Goal: Task Accomplishment & Management: Use online tool/utility

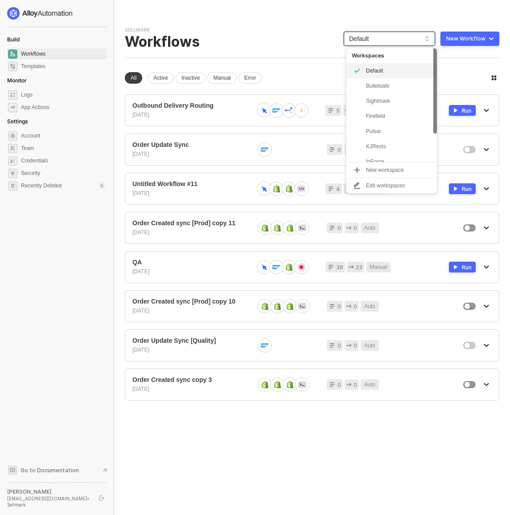
click at [403, 38] on span "Default" at bounding box center [389, 38] width 81 height 13
click at [381, 148] on div "KJRests" at bounding box center [398, 146] width 65 height 11
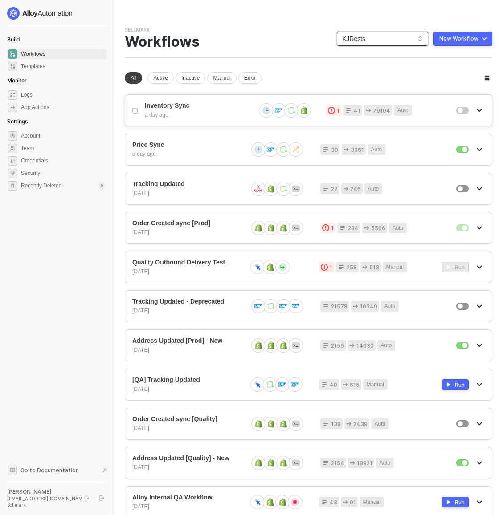
click at [214, 110] on div "Inventory Sync a day ago" at bounding box center [197, 110] width 104 height 17
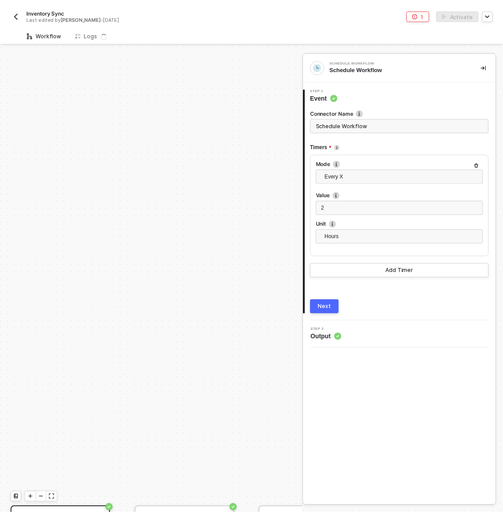
scroll to position [240, 0]
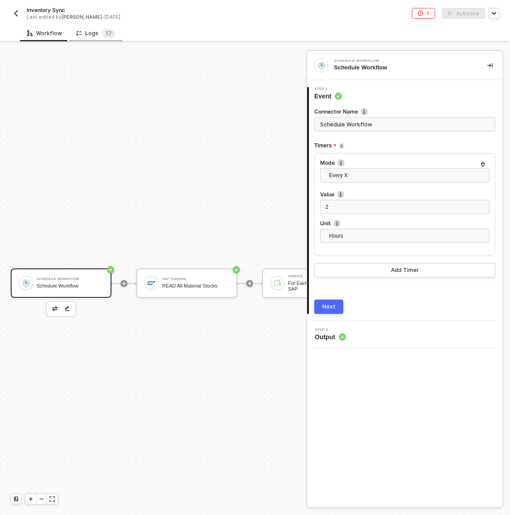
click at [117, 35] on div "Logs 1 7" at bounding box center [95, 33] width 53 height 16
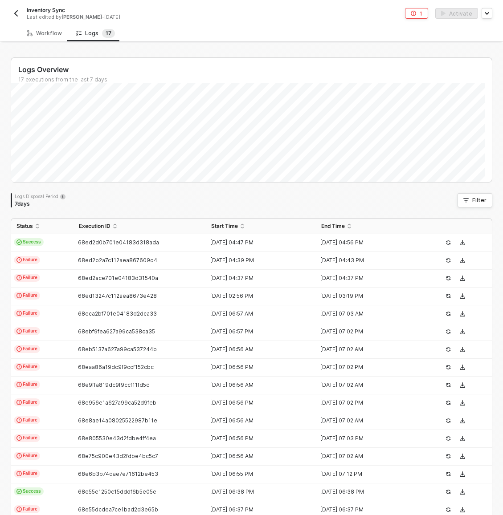
click at [16, 9] on button "button" at bounding box center [16, 13] width 11 height 11
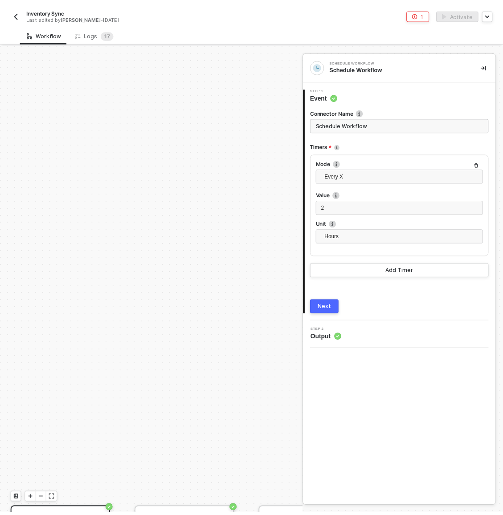
scroll to position [240, 0]
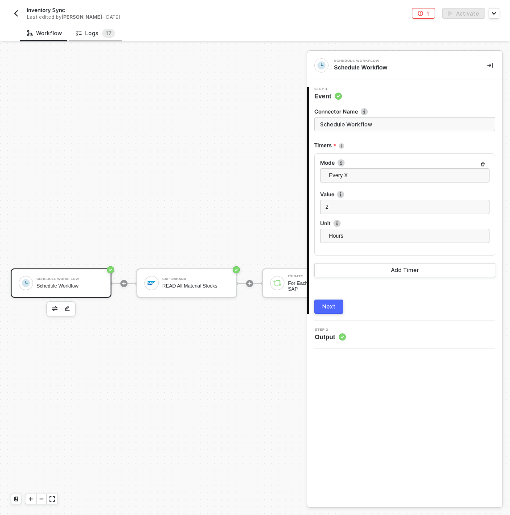
click at [98, 25] on div "Logs 1 7" at bounding box center [95, 33] width 53 height 16
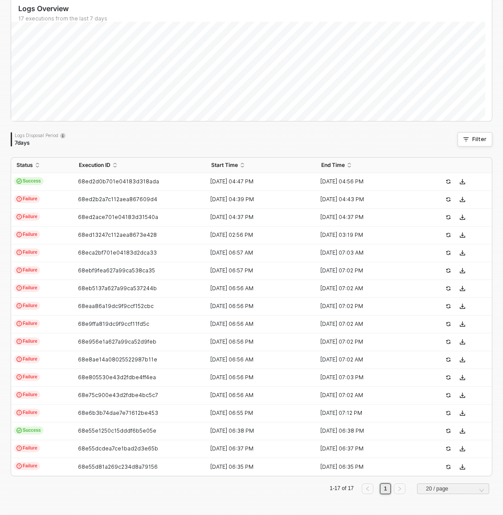
scroll to position [0, 0]
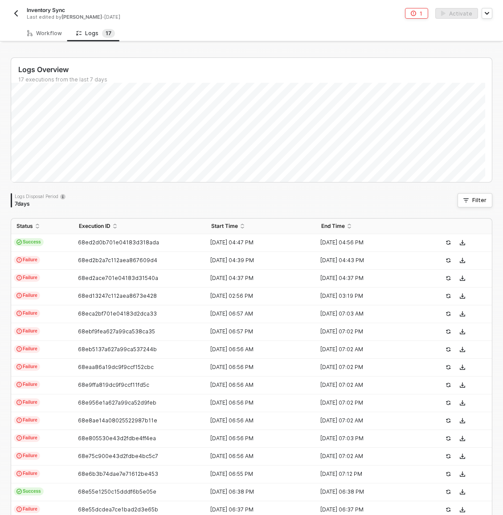
click at [14, 14] on img "button" at bounding box center [15, 13] width 7 height 7
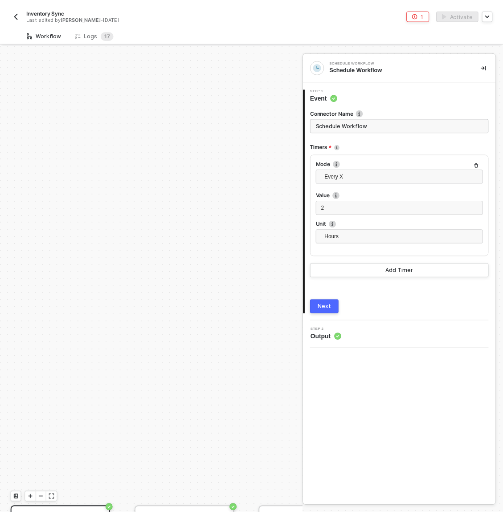
scroll to position [240, 0]
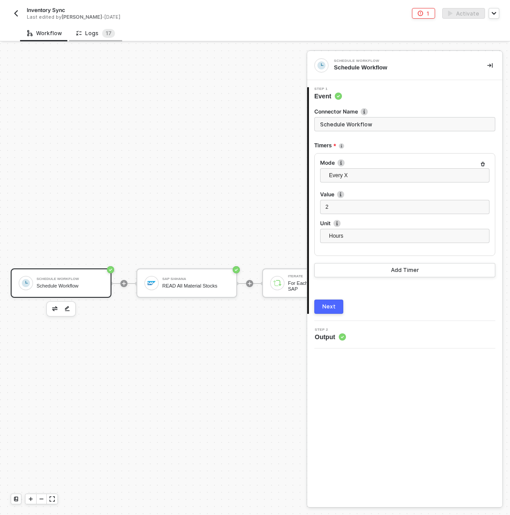
click at [98, 38] on div "Logs 1 7" at bounding box center [95, 33] width 53 height 16
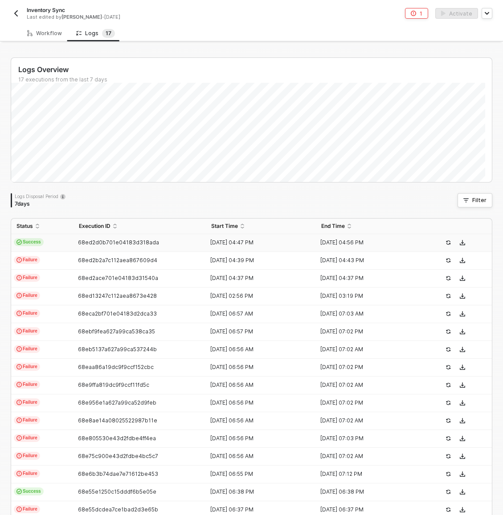
click at [68, 239] on td "Success" at bounding box center [42, 243] width 62 height 18
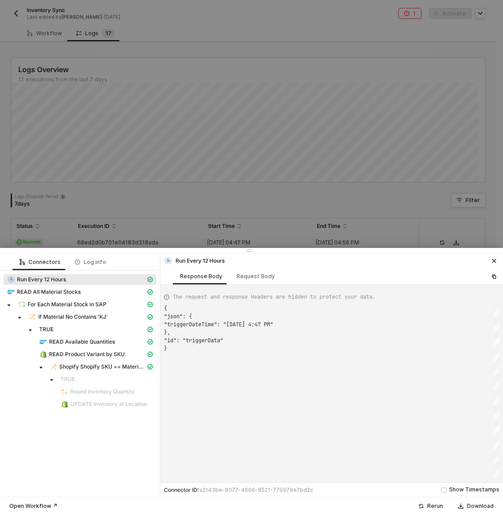
scroll to position [40, 0]
click at [170, 223] on div at bounding box center [251, 257] width 503 height 515
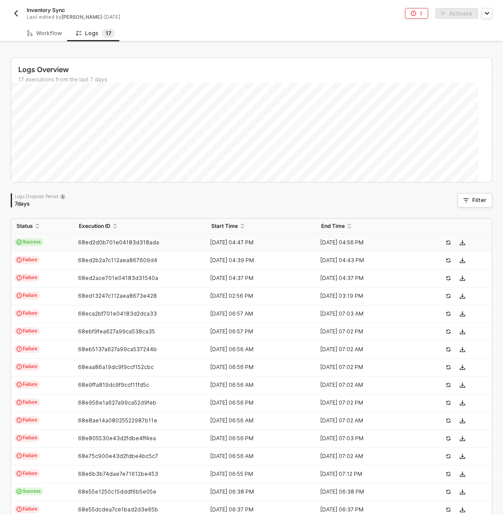
click at [15, 14] on img "button" at bounding box center [15, 13] width 7 height 7
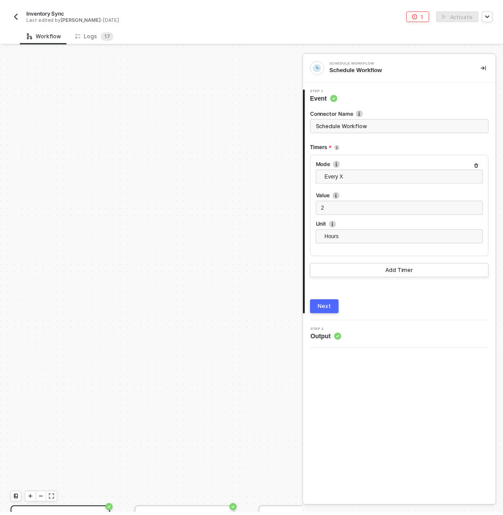
scroll to position [240, 0]
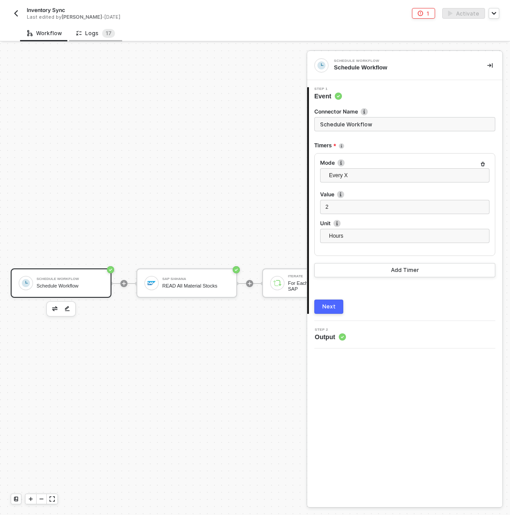
click at [88, 33] on div "Logs 1 7" at bounding box center [95, 33] width 39 height 9
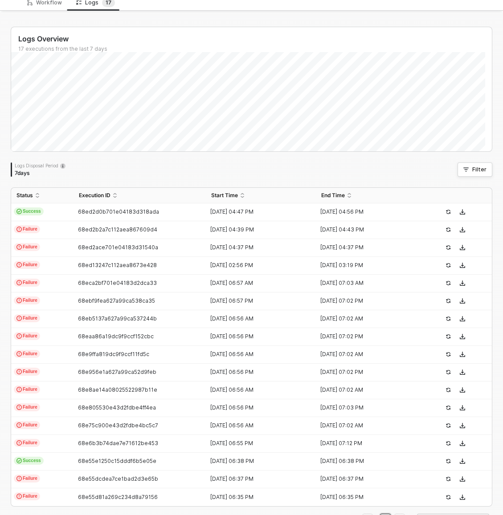
scroll to position [61, 0]
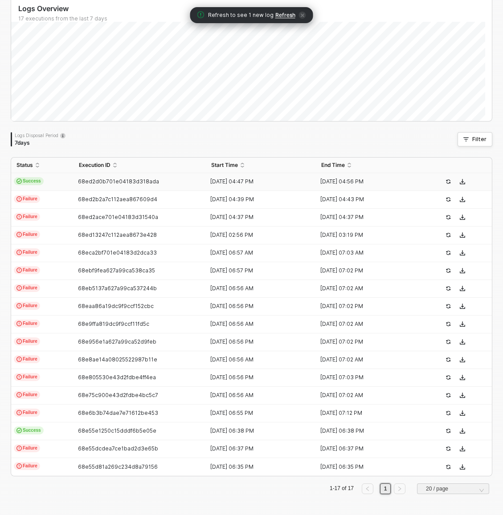
click at [187, 186] on td "68ed2d0b701e04183d318ada" at bounding box center [140, 182] width 132 height 18
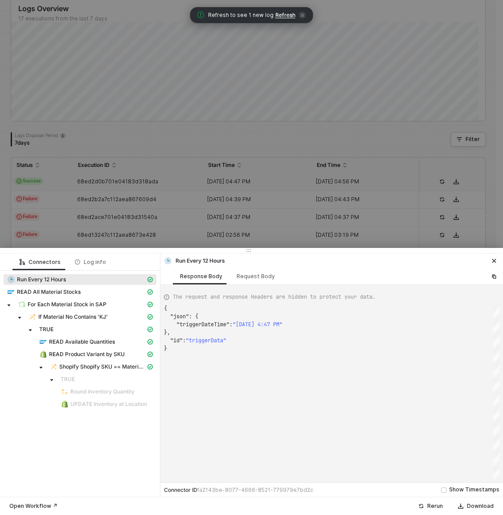
scroll to position [40, 0]
click at [88, 256] on div "Log info" at bounding box center [90, 262] width 45 height 16
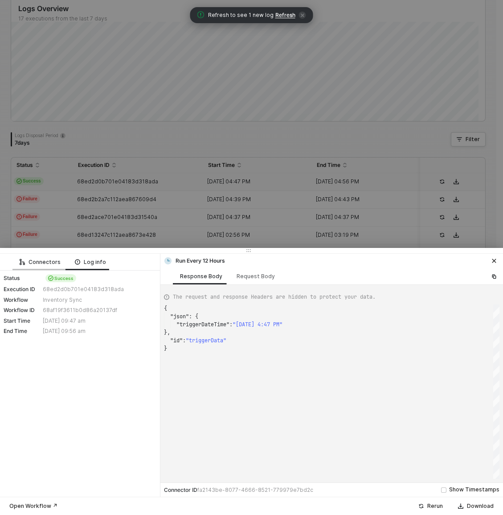
click at [48, 265] on div "Connectors" at bounding box center [40, 262] width 41 height 7
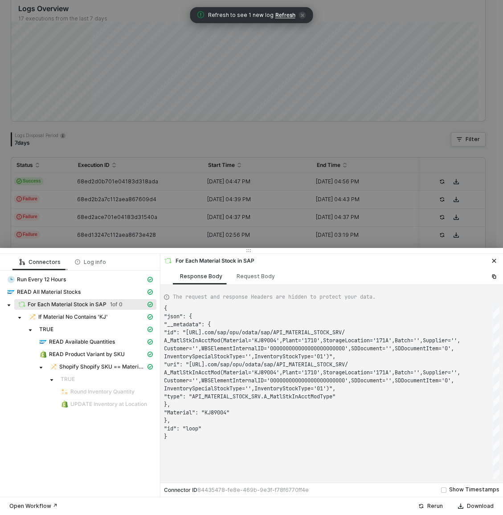
type textarea "{ "json": { "__metadata": { "id": "https://sellmarksap.sc1.hec.ondemand.com/sap…"
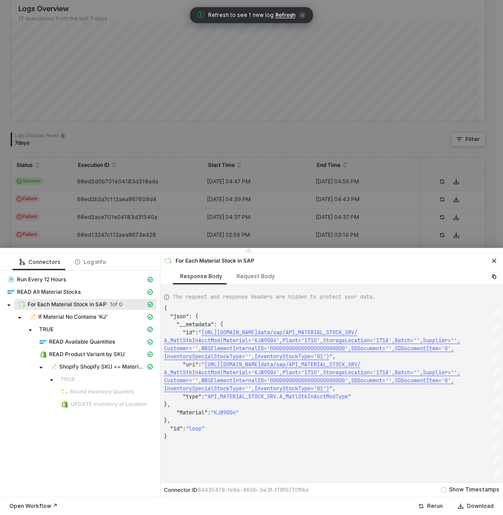
click at [257, 199] on div at bounding box center [251, 257] width 503 height 515
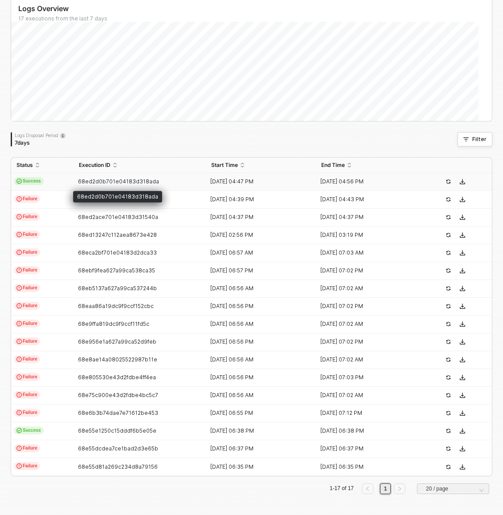
click at [95, 183] on span "68ed2d0b701e04183d318ada" at bounding box center [118, 181] width 81 height 7
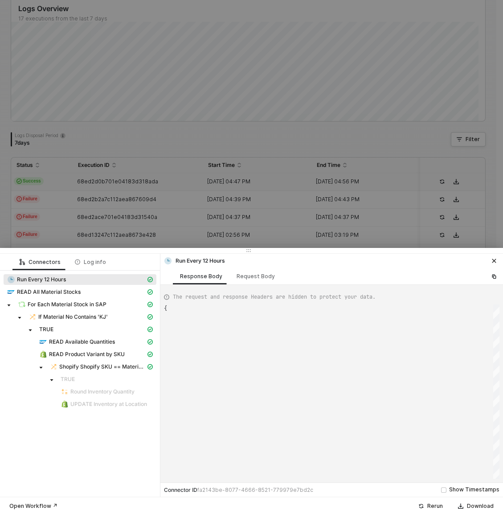
type textarea "{ "json": { "triggerDateTime": "Mon, Oct 13, 2025 4:47 PM" }, "id": "triggerDat…"
click at [93, 264] on div "Log info" at bounding box center [90, 262] width 31 height 7
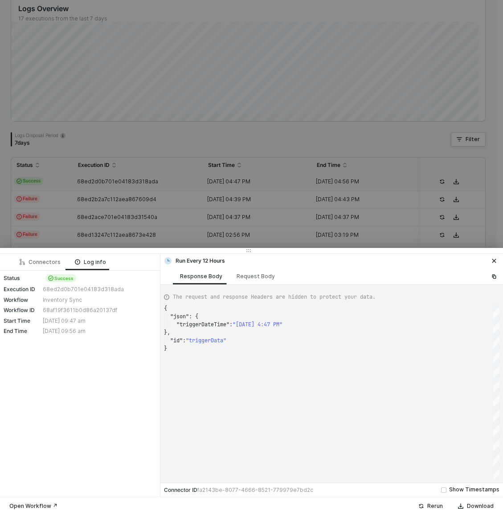
click at [59, 290] on div "68ed2d0b701e04183d318ada" at bounding box center [98, 289] width 111 height 7
copy div "68ed2d0b701e04183d318ada"
click at [105, 190] on div at bounding box center [251, 257] width 503 height 515
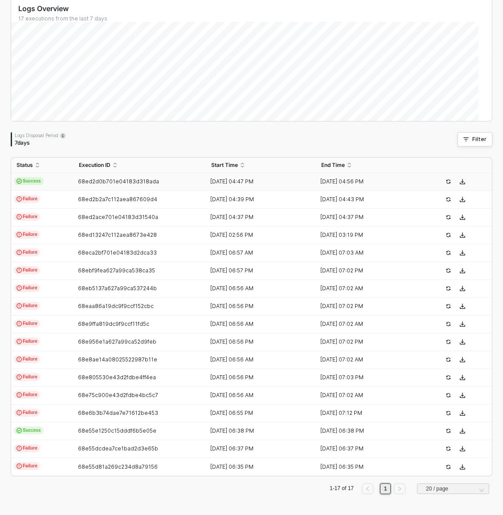
scroll to position [0, 0]
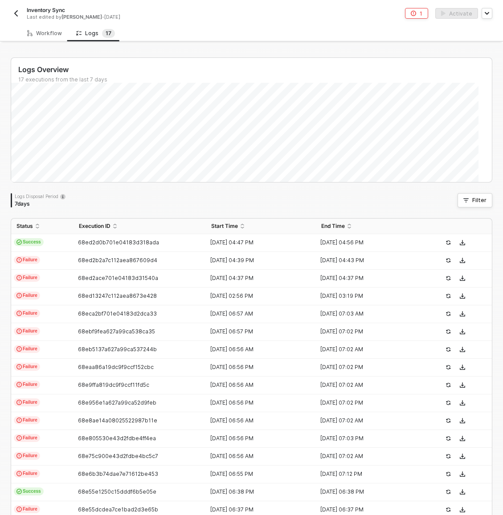
click at [16, 12] on img "button" at bounding box center [15, 13] width 7 height 7
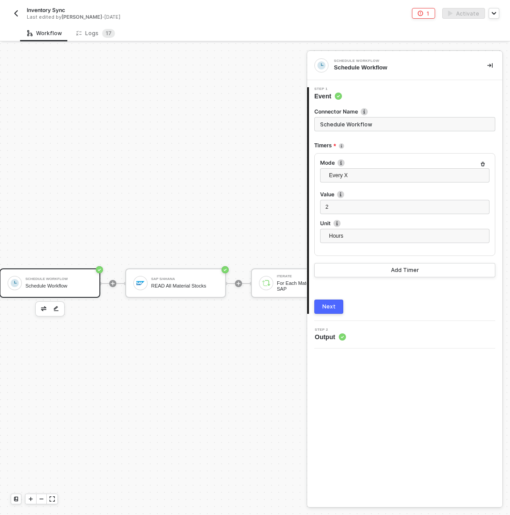
scroll to position [240, 36]
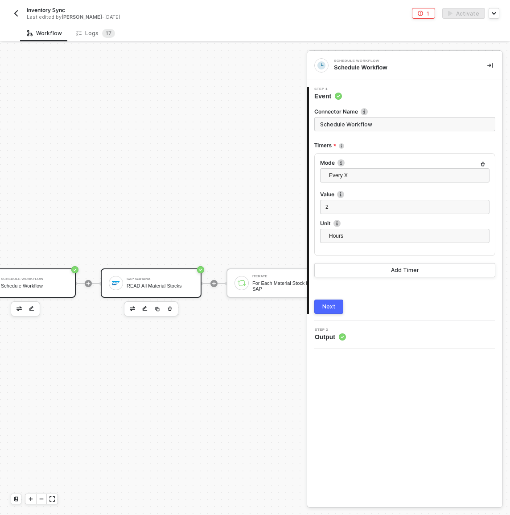
click at [144, 281] on div "SAP S/4HANA READ All Material Stocks" at bounding box center [160, 283] width 67 height 17
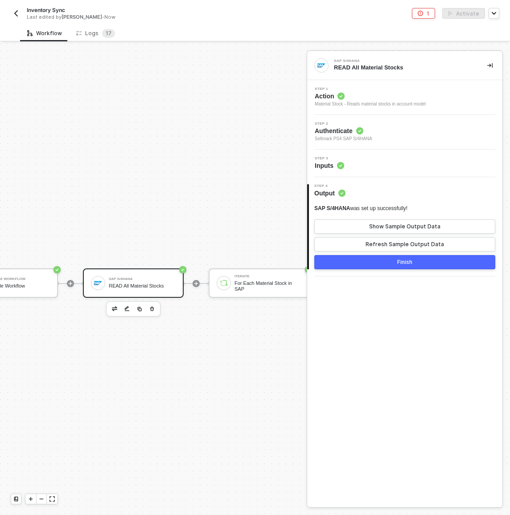
click at [171, 283] on div "READ All Material Stocks" at bounding box center [142, 286] width 67 height 6
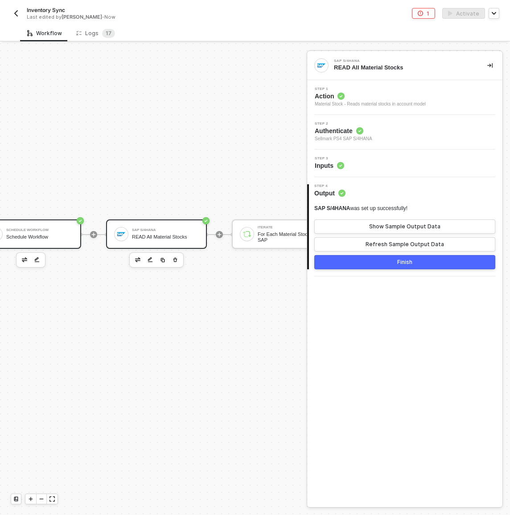
scroll to position [289, 0]
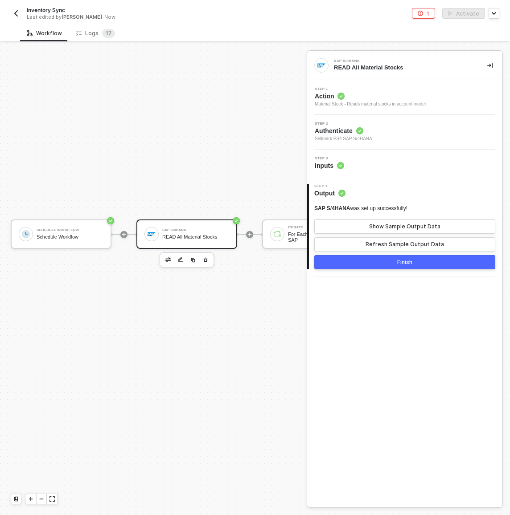
click at [189, 236] on div "READ All Material Stocks" at bounding box center [195, 237] width 67 height 6
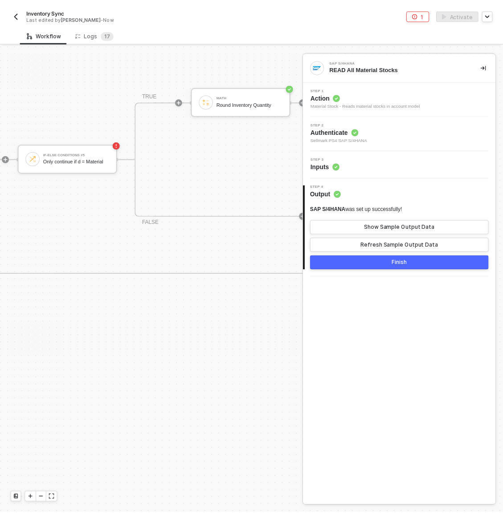
scroll to position [308, 606]
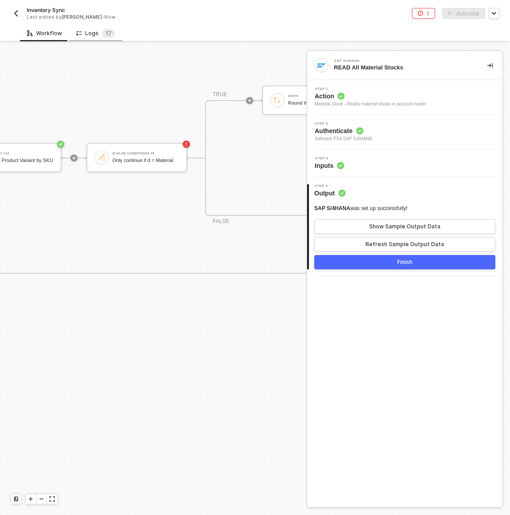
click at [88, 38] on div "Logs 1 7" at bounding box center [95, 33] width 53 height 16
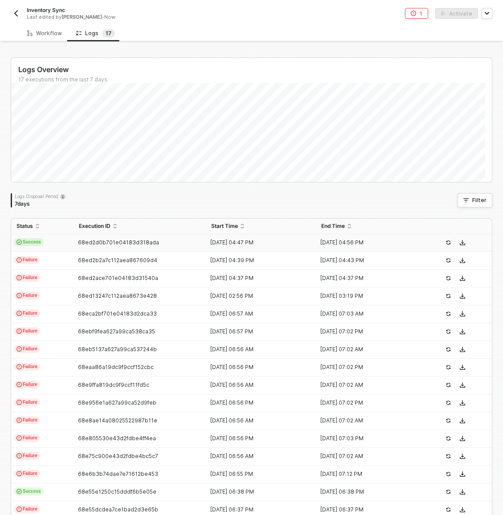
click at [56, 247] on td "Success" at bounding box center [42, 243] width 62 height 18
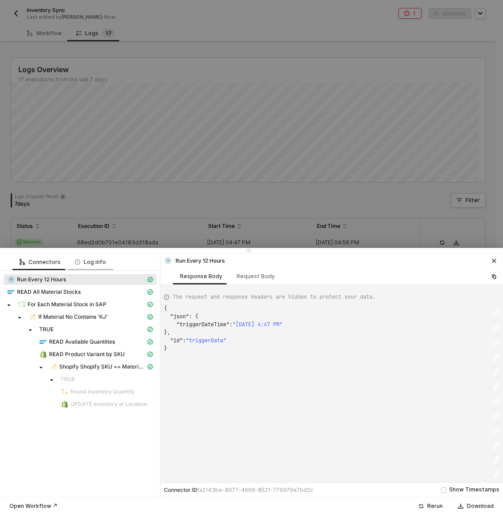
scroll to position [40, 0]
click at [78, 262] on div "Log info" at bounding box center [90, 262] width 31 height 7
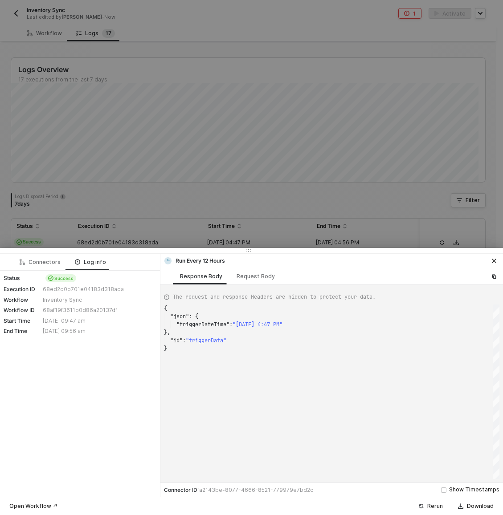
click at [87, 123] on div at bounding box center [251, 257] width 503 height 515
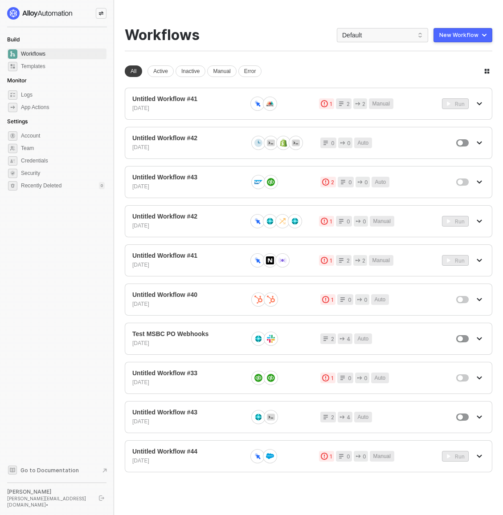
click at [102, 14] on icon "icon-swap" at bounding box center [100, 13] width 5 height 5
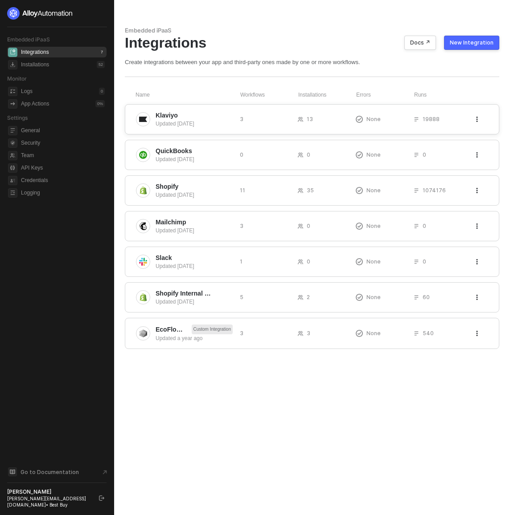
click at [162, 119] on span "Klaviyo" at bounding box center [166, 115] width 22 height 9
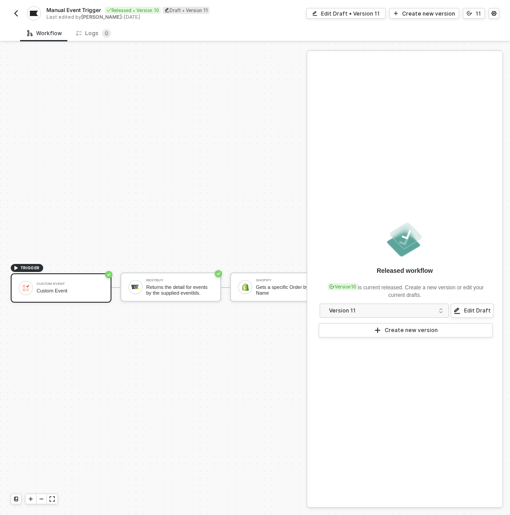
scroll to position [23, 0]
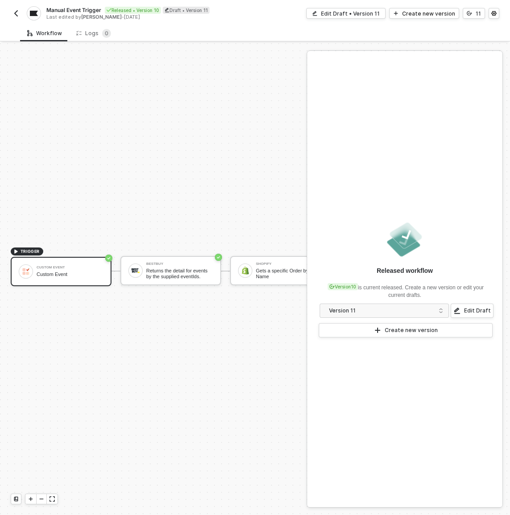
click at [17, 13] on img "button" at bounding box center [15, 13] width 7 height 7
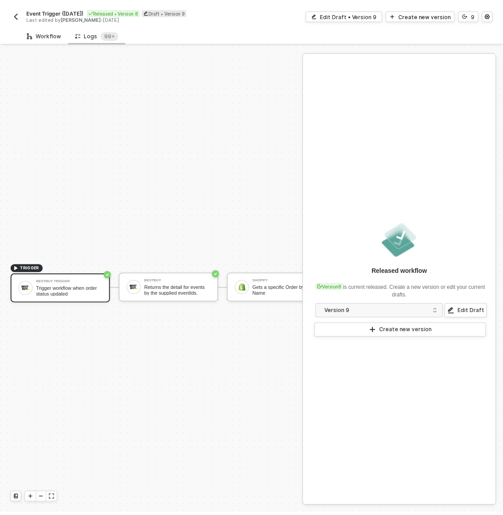
scroll to position [23, 0]
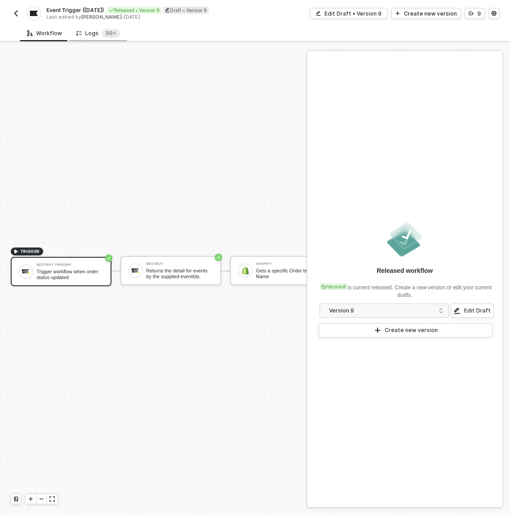
click at [97, 30] on div "Logs 99+" at bounding box center [98, 33] width 44 height 9
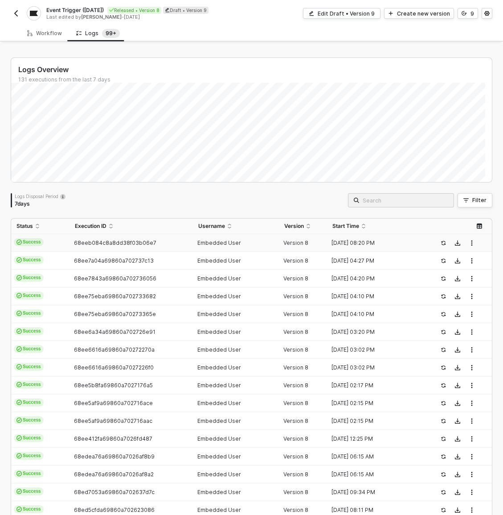
click at [53, 247] on td "Success" at bounding box center [40, 243] width 58 height 18
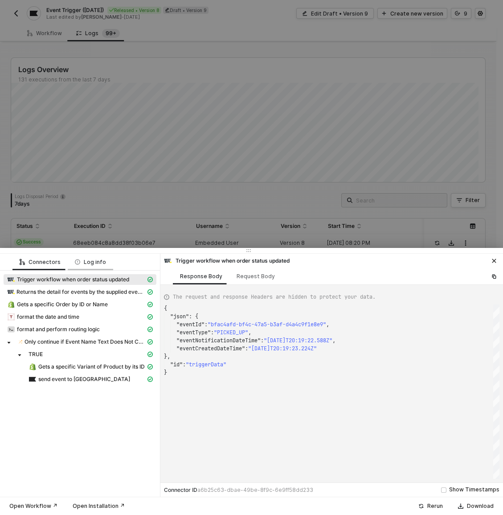
scroll to position [64, 0]
click at [89, 261] on div "Log info" at bounding box center [90, 262] width 31 height 7
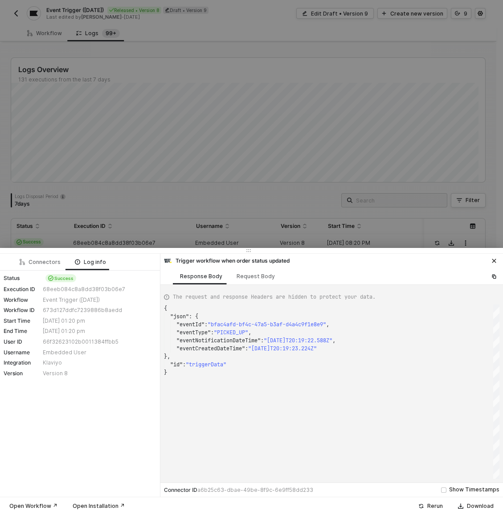
click at [50, 340] on div "66f32623102b0011384ffbb5" at bounding box center [98, 342] width 111 height 7
click at [57, 357] on div "Status Success Execution ID 68eeb084c8a8dd38f03b06e7 Workflow Event Trigger (26…" at bounding box center [80, 326] width 160 height 110
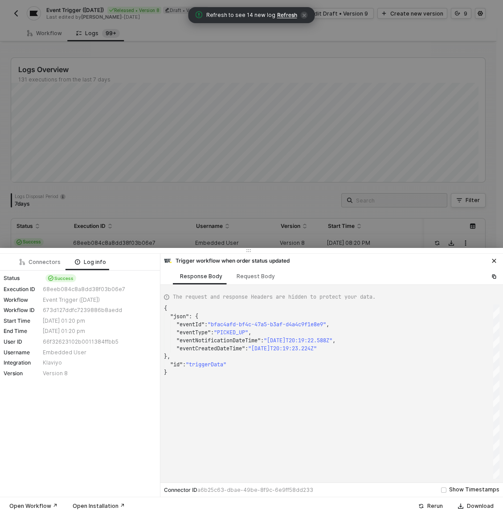
click at [177, 190] on div at bounding box center [251, 257] width 503 height 515
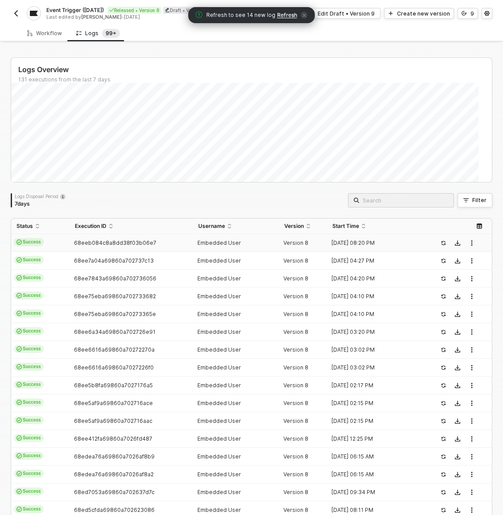
click at [19, 14] on img "button" at bounding box center [15, 13] width 7 height 7
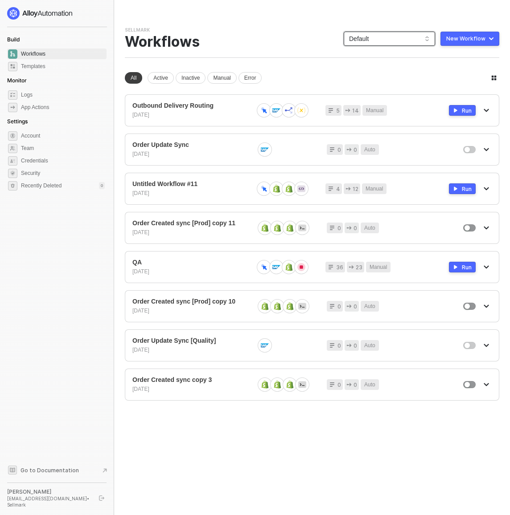
click at [379, 40] on span "Default" at bounding box center [389, 38] width 81 height 13
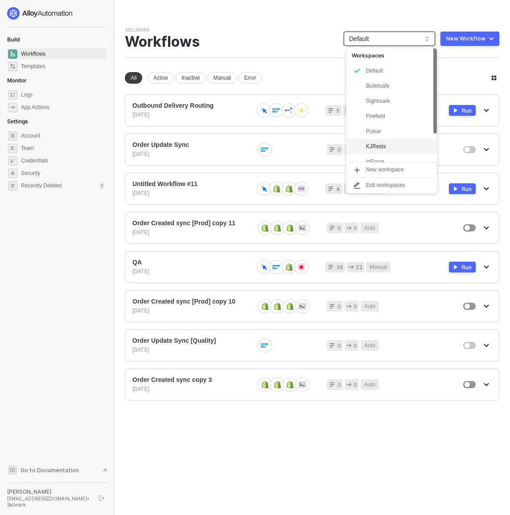
click at [391, 143] on div "KJRests" at bounding box center [398, 146] width 65 height 11
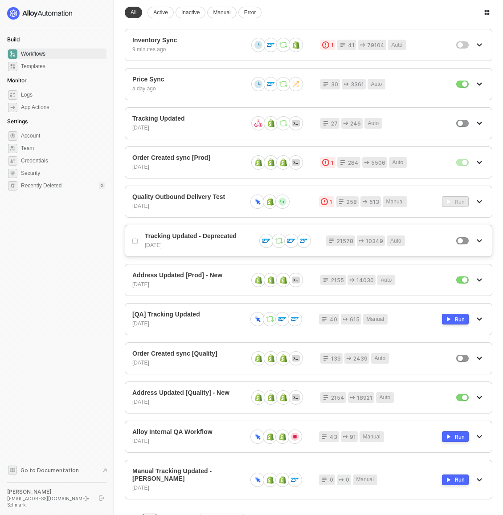
scroll to position [67, 0]
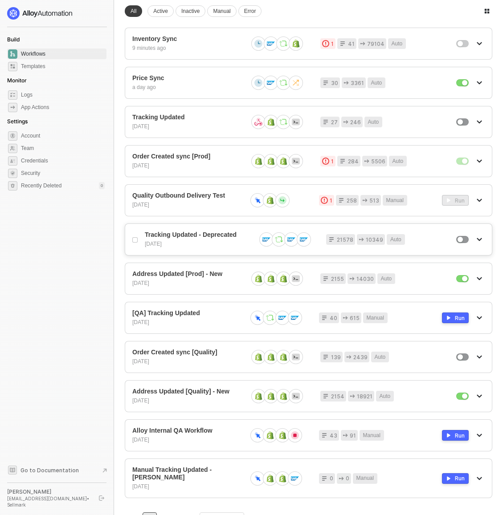
click at [426, 236] on div "21578 10349 Auto" at bounding box center [380, 239] width 109 height 11
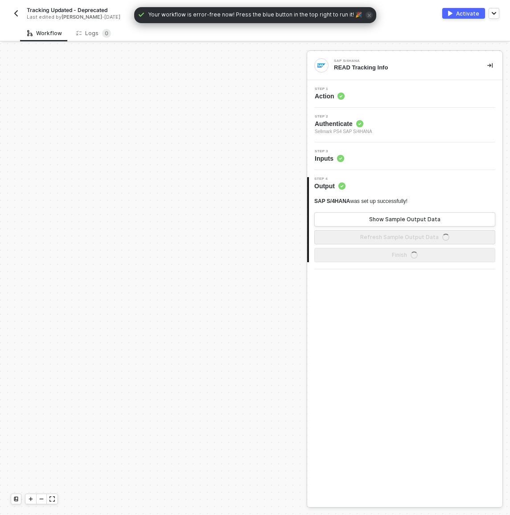
scroll to position [352, 0]
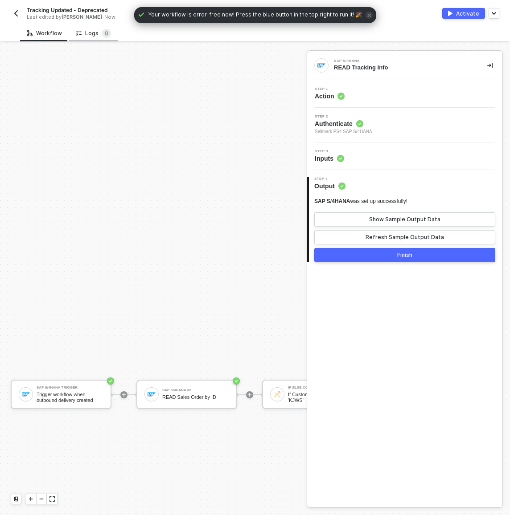
click at [92, 33] on div "Logs 0" at bounding box center [93, 33] width 35 height 9
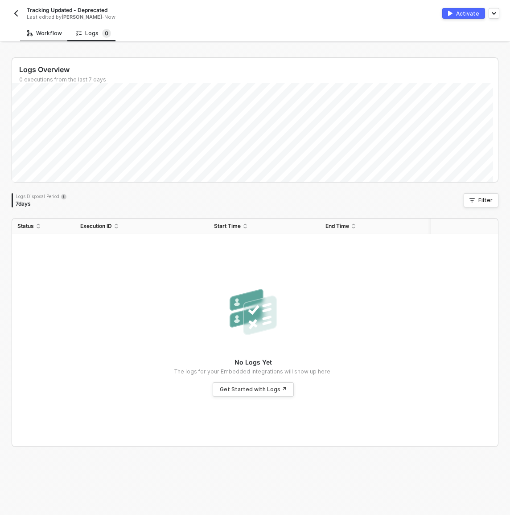
click at [62, 33] on div "Workflow" at bounding box center [44, 33] width 49 height 16
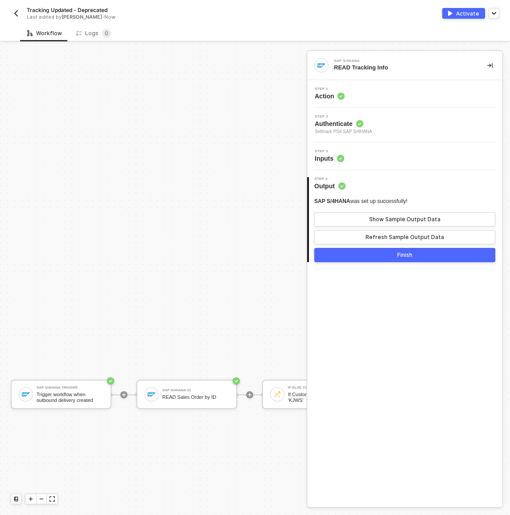
click at [14, 12] on img "button" at bounding box center [15, 13] width 7 height 7
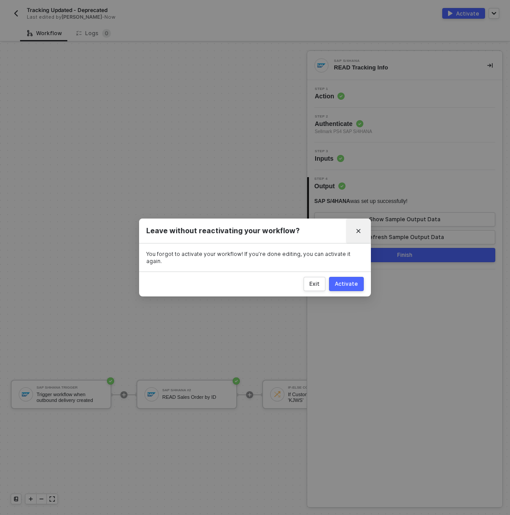
click at [362, 237] on button "Close" at bounding box center [358, 231] width 14 height 14
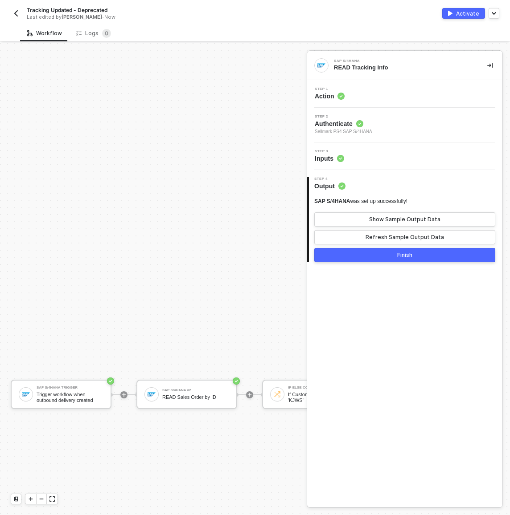
click at [19, 12] on img "button" at bounding box center [15, 13] width 7 height 7
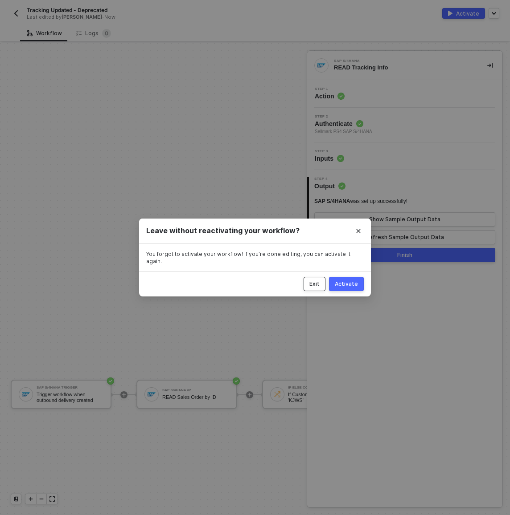
click at [313, 282] on div "Exit" at bounding box center [314, 284] width 10 height 7
